Goal: Check status: Check status

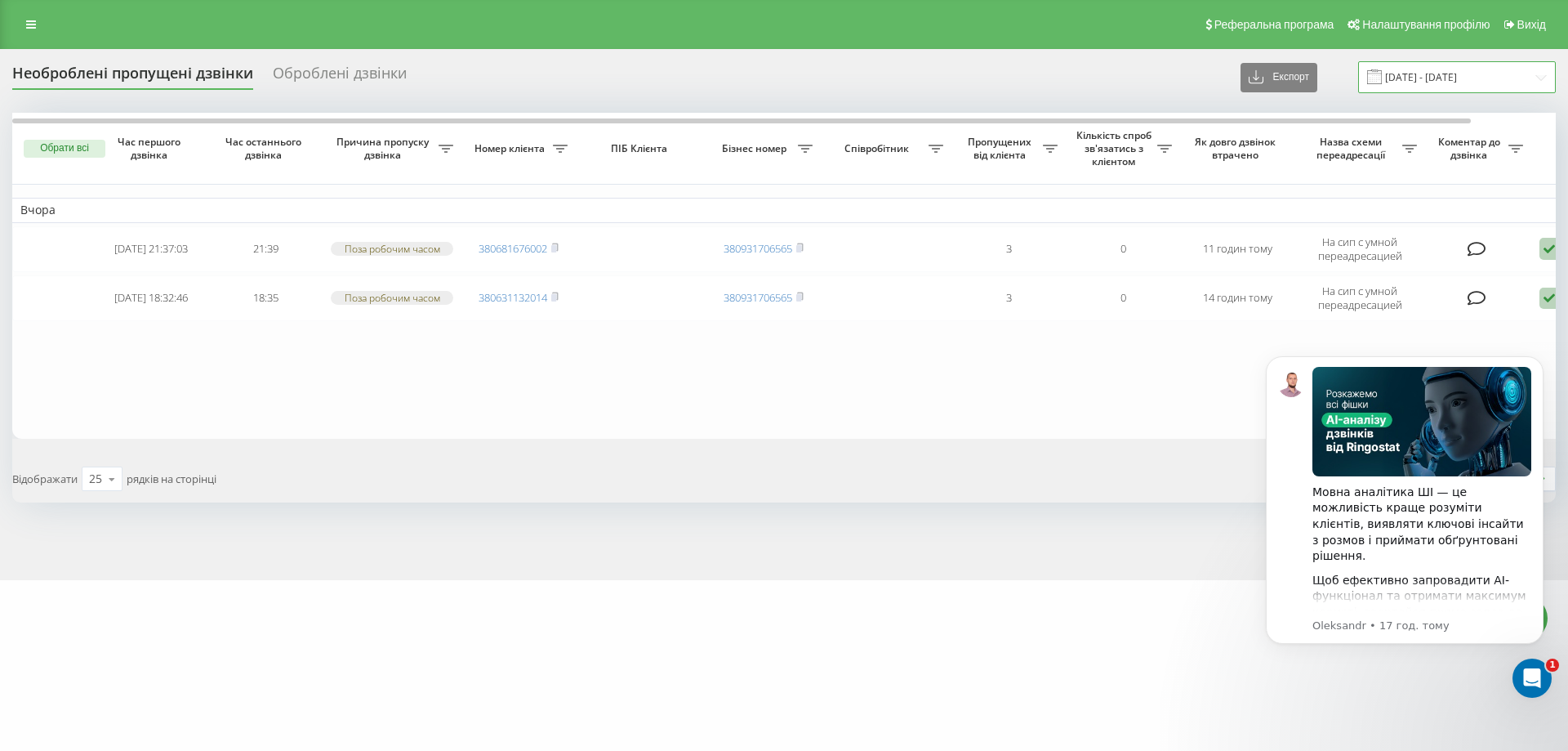
click at [1410, 78] on input "[DATE] - [DATE]" at bounding box center [1457, 77] width 198 height 32
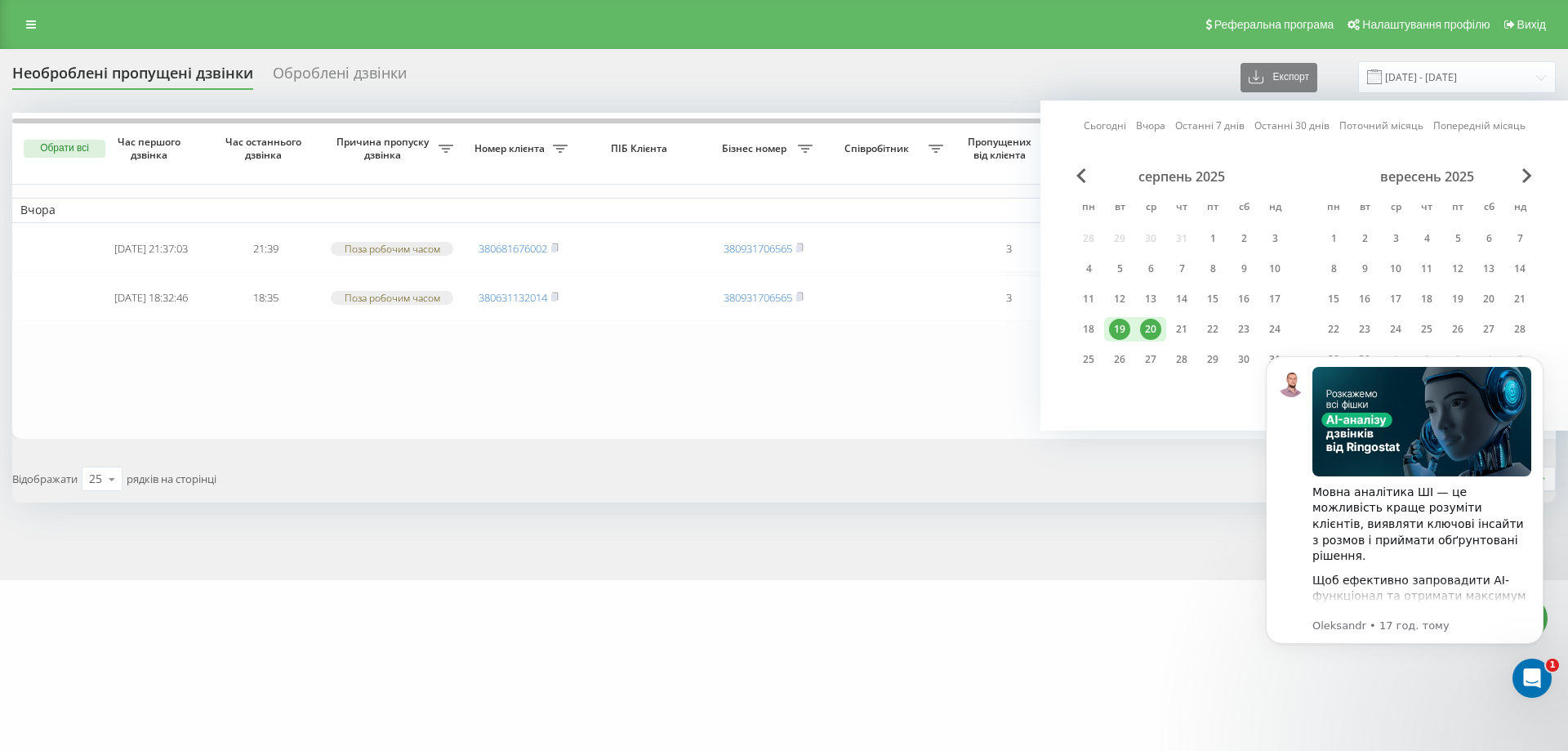
click at [1153, 337] on div "20" at bounding box center [1150, 329] width 21 height 21
click at [1179, 331] on div "21" at bounding box center [1181, 329] width 21 height 21
click at [1388, 598] on div "Щоб ефективно запровадити AI-функціонал та отримати максимум користі, звертайся…" at bounding box center [1422, 605] width 219 height 63
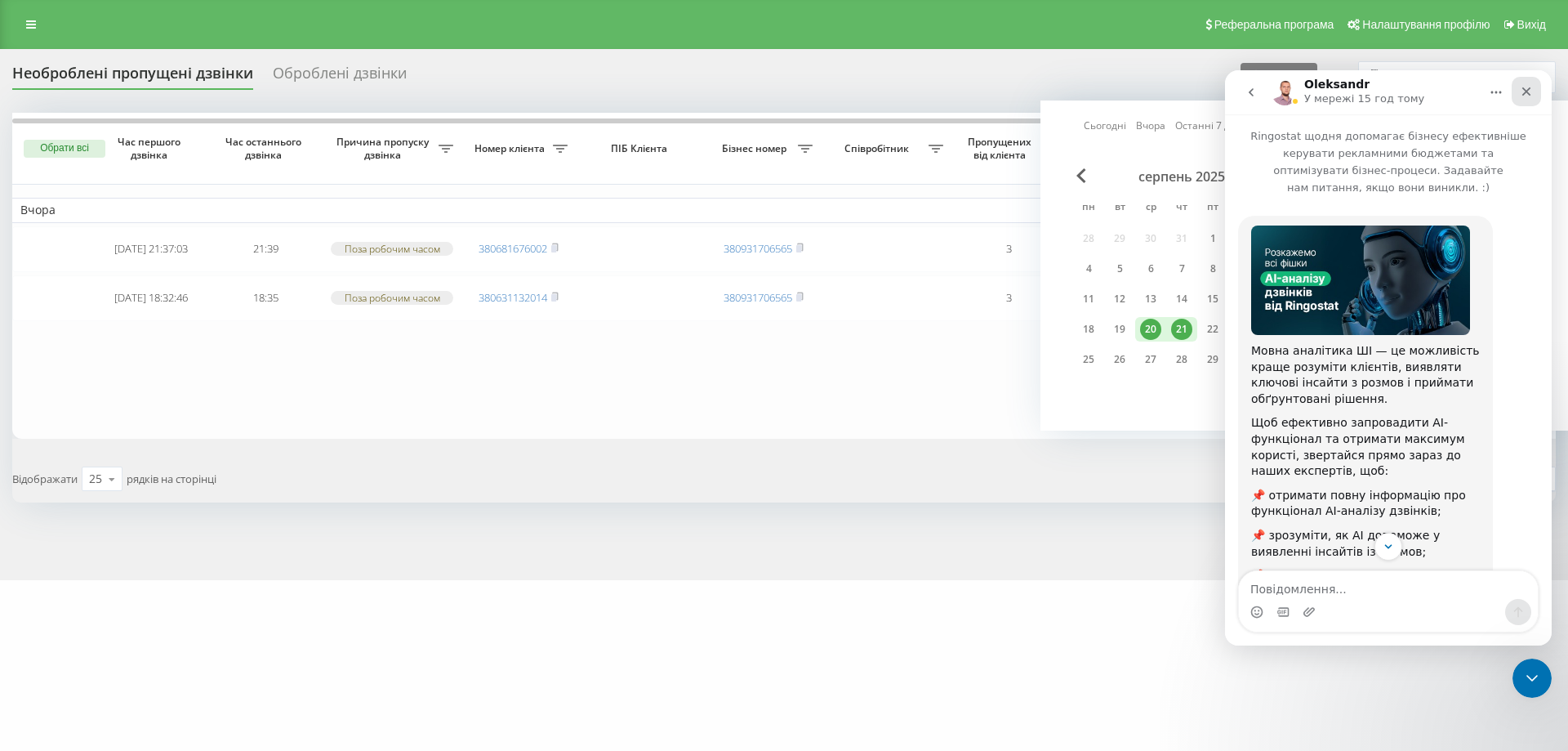
click at [1529, 97] on icon "Закрити" at bounding box center [1525, 91] width 13 height 13
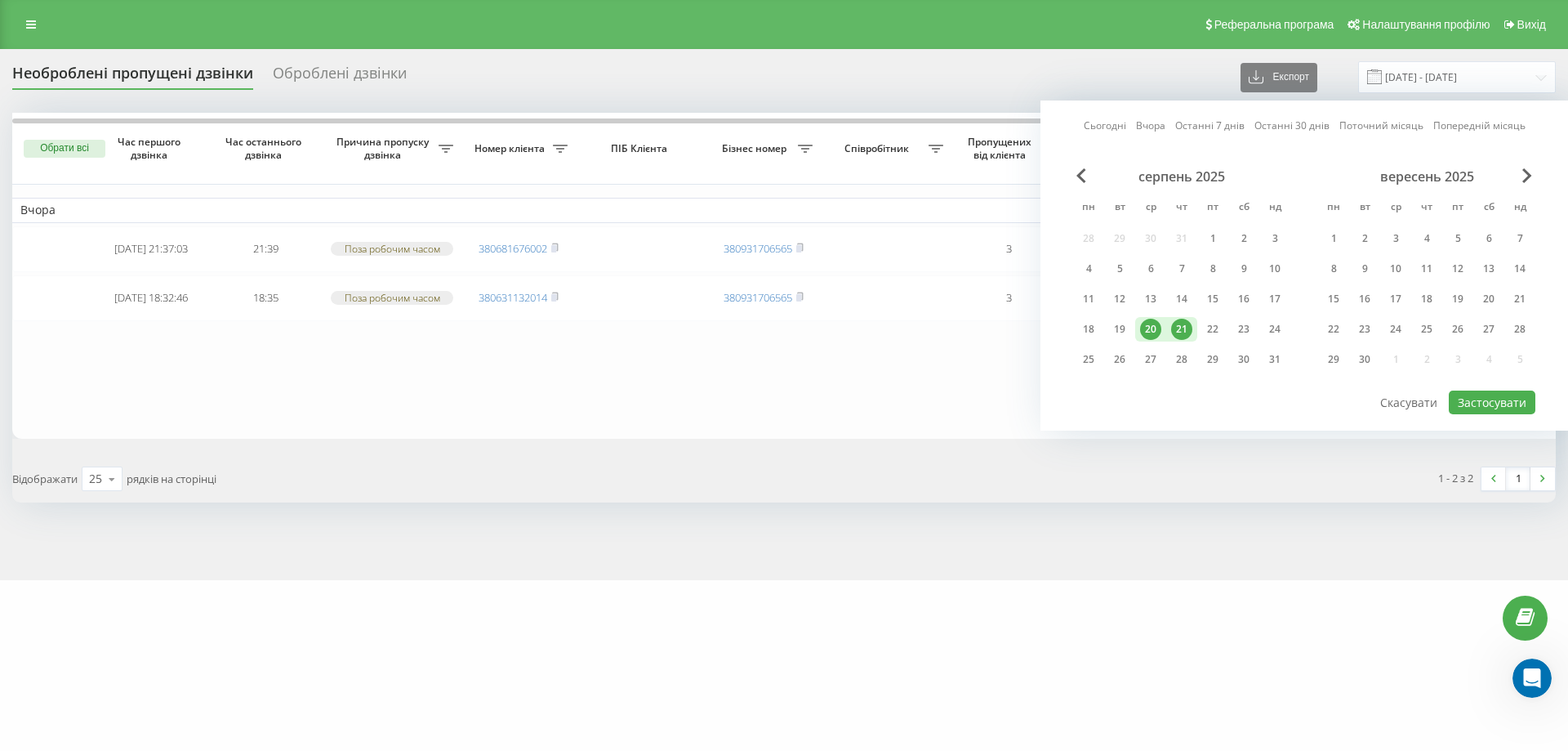
scroll to position [160, 0]
drag, startPoint x: 20, startPoint y: 20, endPoint x: 1445, endPoint y: 697, distance: 1577.6
click at [1446, 697] on div "zakroot.com Проекти zakroot.com Дашборд Центр звернень Журнал дзвінків Журнал д…" at bounding box center [784, 375] width 1568 height 751
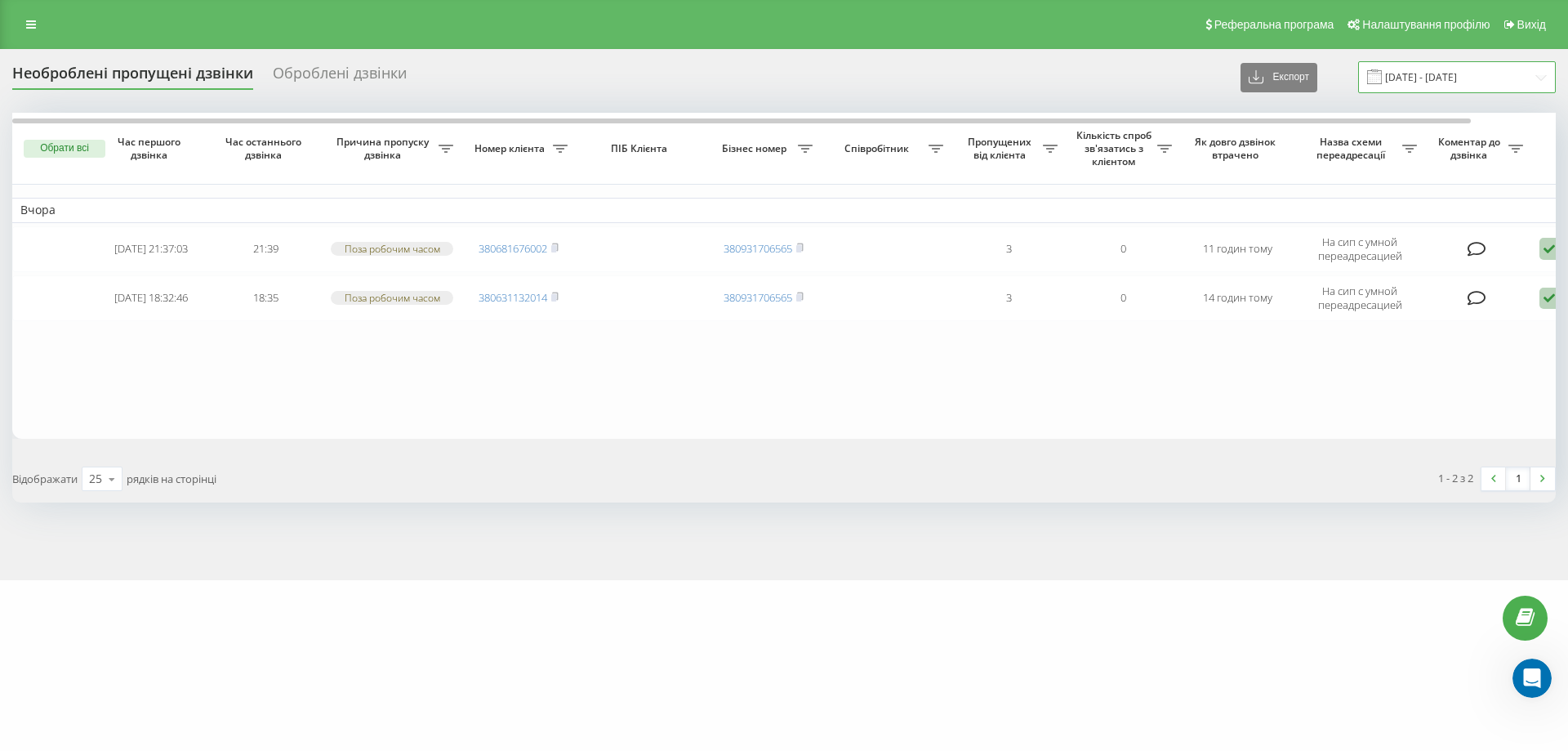
click at [1472, 83] on input "19.08.2025 - 20.08.2025" at bounding box center [1457, 77] width 198 height 32
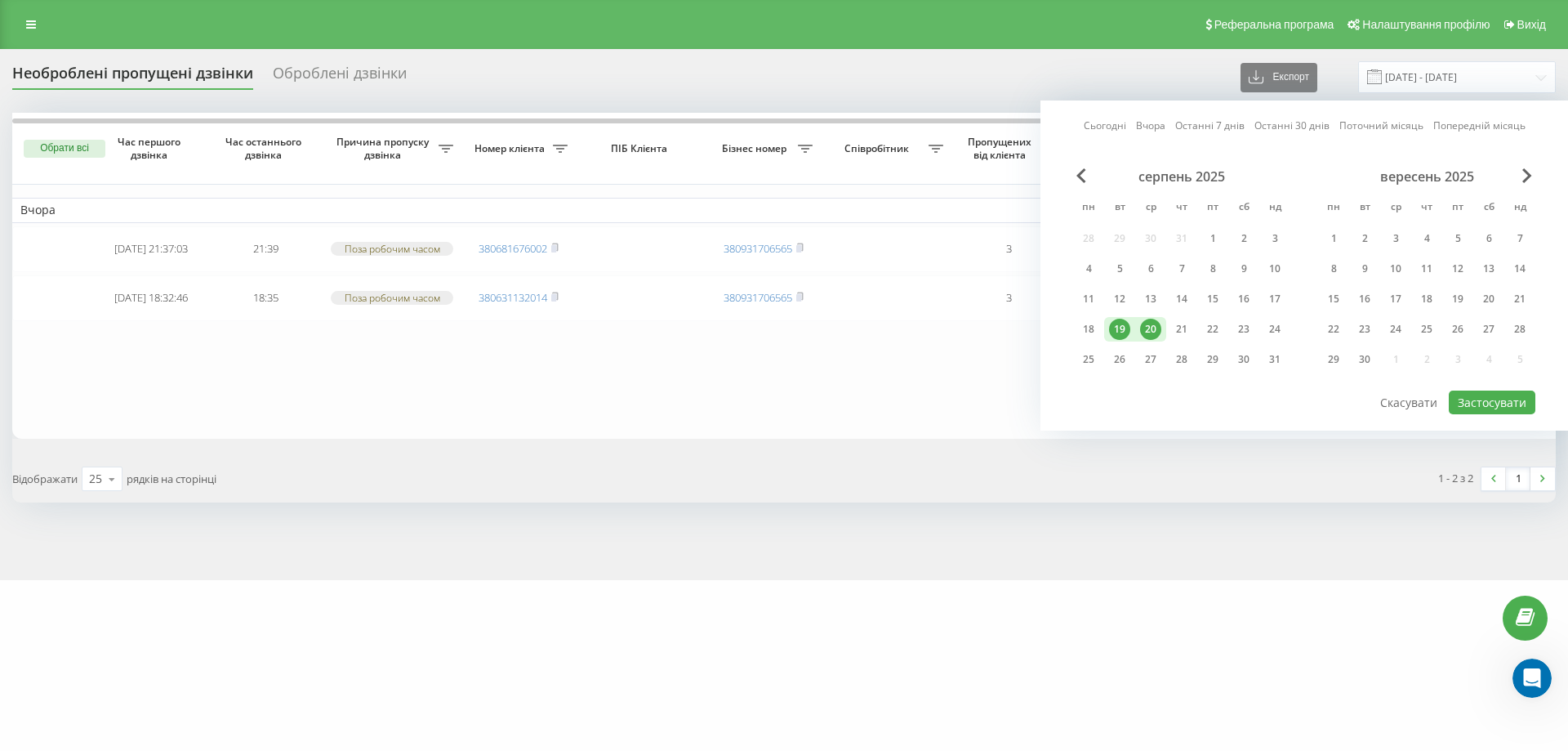
drag, startPoint x: 1143, startPoint y: 332, endPoint x: 1163, endPoint y: 334, distance: 20.1
click at [1145, 332] on div "20" at bounding box center [1150, 329] width 21 height 21
click at [1185, 336] on div "21" at bounding box center [1181, 329] width 21 height 21
click at [1518, 399] on button "Застосувати" at bounding box center [1491, 402] width 86 height 24
type input "[DATE] - [DATE]"
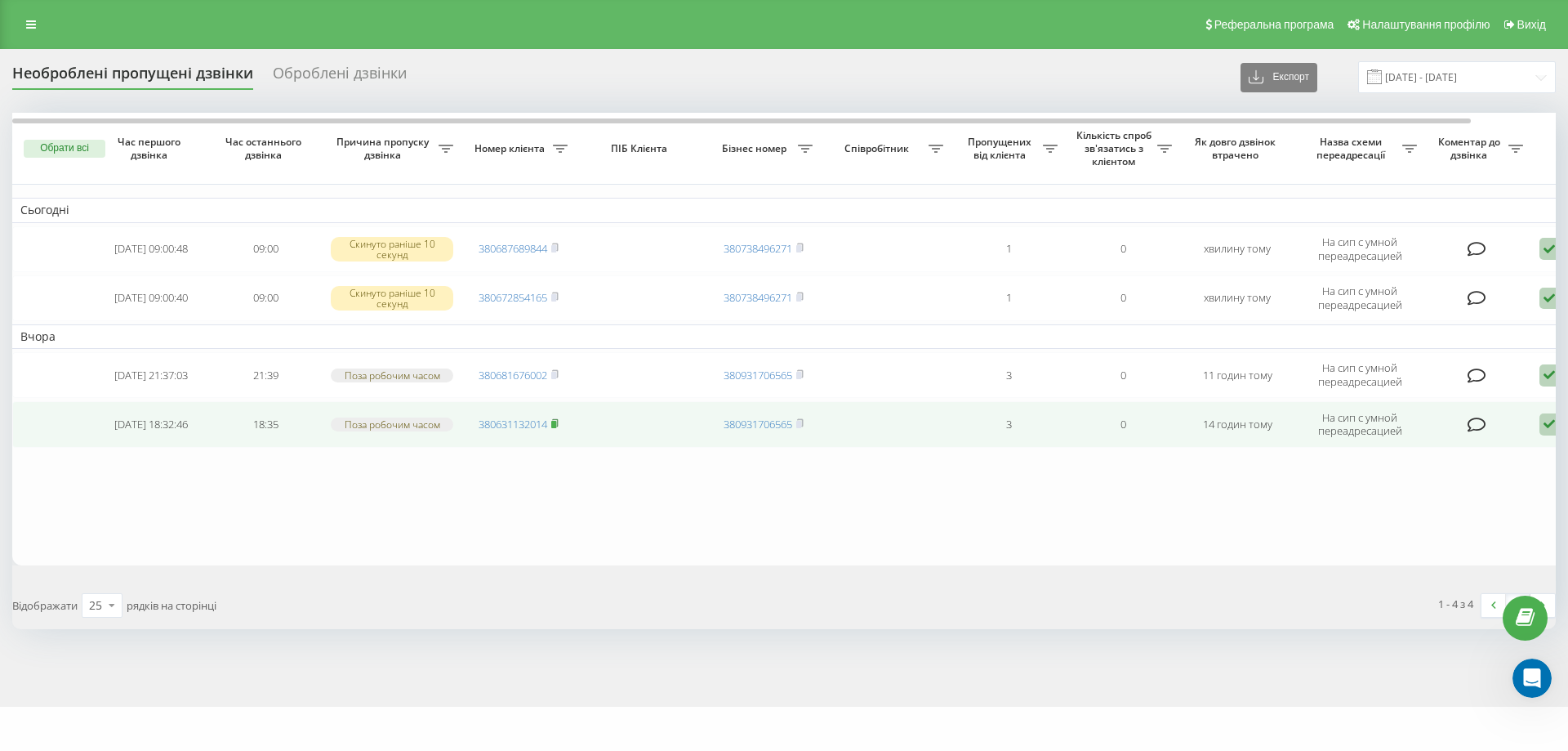
click at [558, 427] on td "380631132014" at bounding box center [519, 423] width 115 height 45
click at [556, 426] on rect at bounding box center [554, 424] width 5 height 8
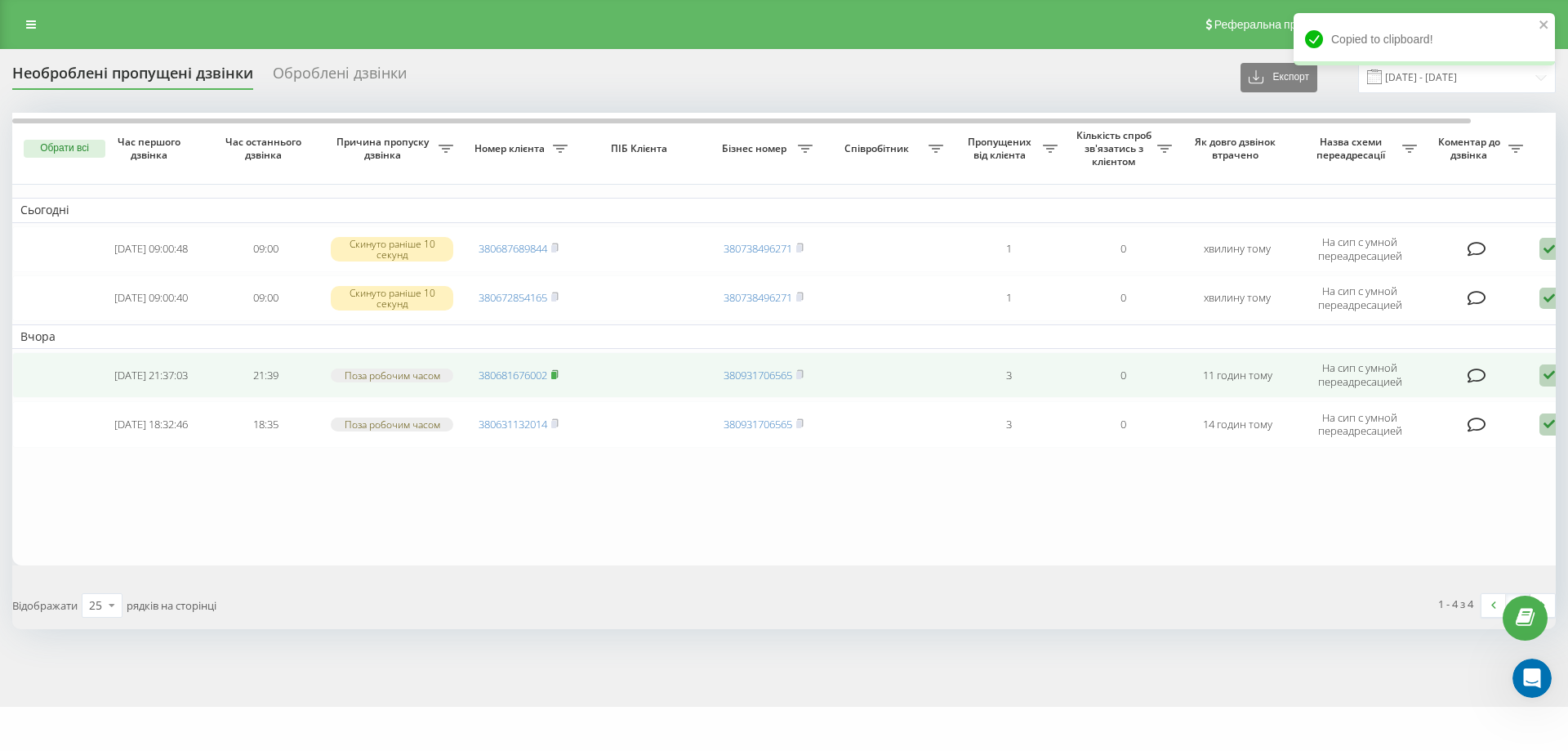
click at [555, 378] on rect at bounding box center [554, 375] width 5 height 8
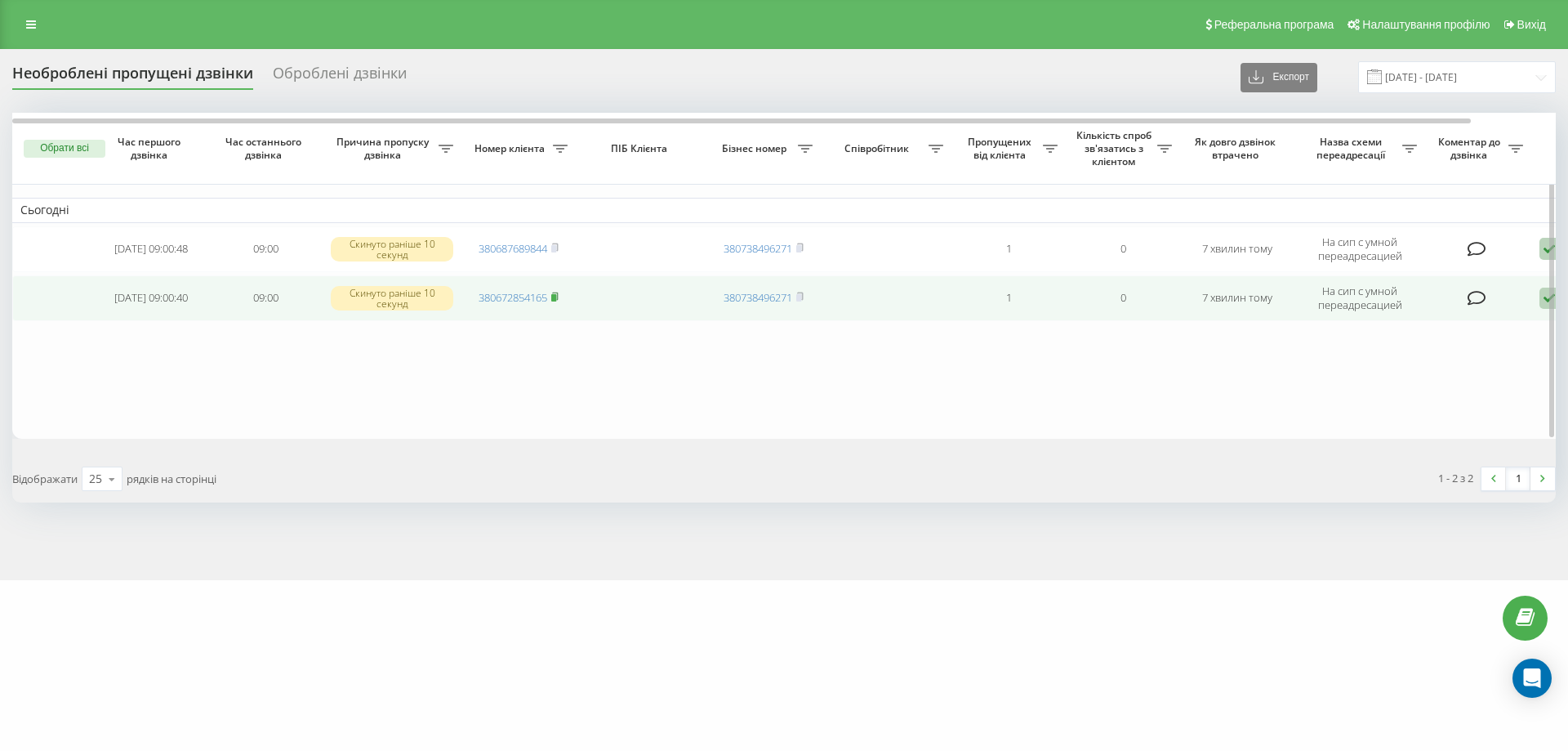
click at [556, 296] on rect at bounding box center [554, 297] width 5 height 8
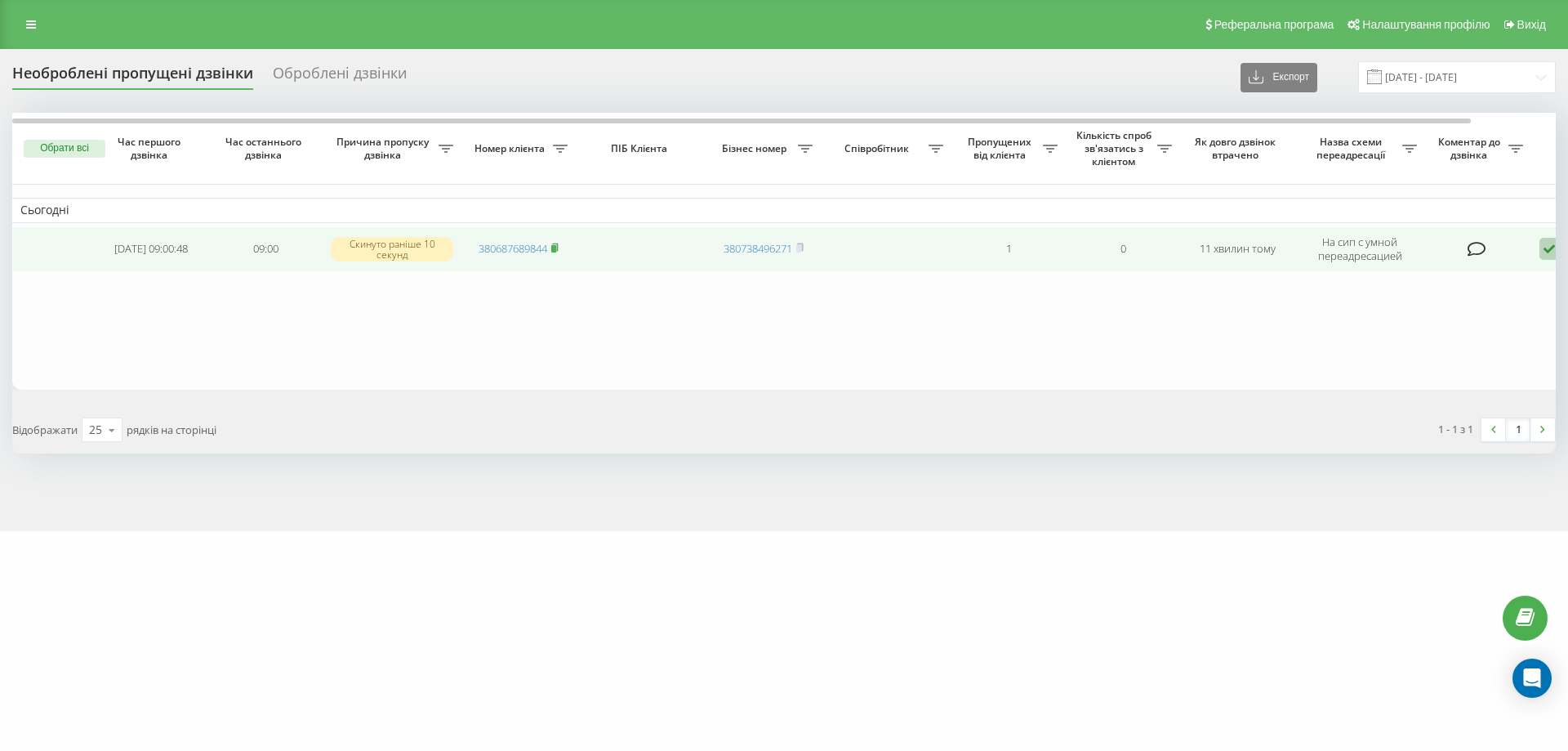
click at [556, 249] on rect at bounding box center [554, 248] width 5 height 8
